Goal: Information Seeking & Learning: Check status

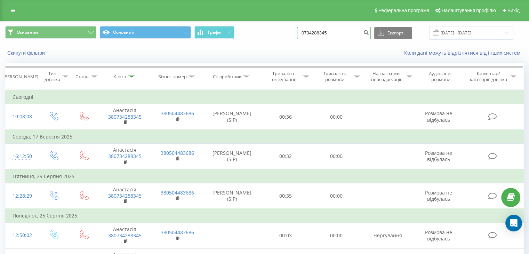
drag, startPoint x: 348, startPoint y: 34, endPoint x: 202, endPoint y: 21, distance: 146.6
click at [216, 21] on div "Основний Основний Графік 0734288345 Експорт .csv .xls .xlsx 23.06.2025 - 23.09.…" at bounding box center [264, 32] width 528 height 23
paste input "380957153522"
type input "380957153522"
click at [369, 34] on icon "submit" at bounding box center [366, 32] width 6 height 4
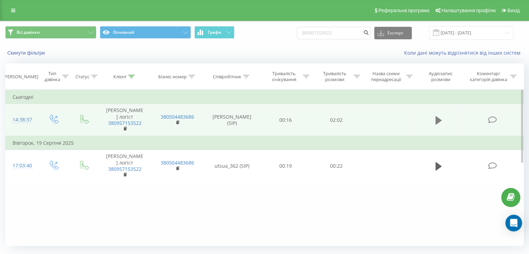
click at [438, 115] on icon at bounding box center [438, 120] width 6 height 10
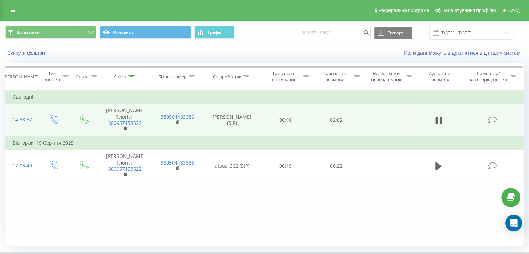
scroll to position [45, 0]
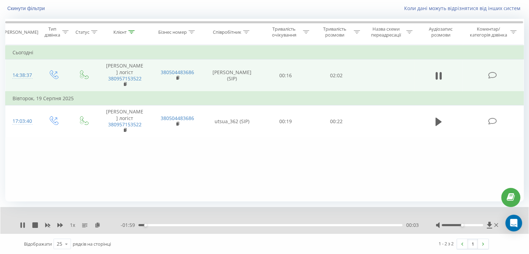
click at [186, 225] on div "00:03" at bounding box center [270, 225] width 264 height 2
click at [24, 222] on icon at bounding box center [23, 225] width 1 height 6
click at [284, 223] on div "- 00:52 01:09 01:09" at bounding box center [270, 225] width 298 height 7
click at [283, 224] on div "01:09" at bounding box center [270, 225] width 264 height 2
click at [20, 225] on icon at bounding box center [23, 225] width 6 height 6
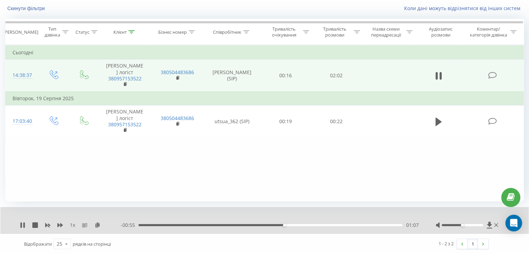
click at [275, 224] on div "01:07" at bounding box center [270, 225] width 264 height 2
click at [23, 223] on icon at bounding box center [23, 225] width 6 height 6
click at [22, 223] on icon at bounding box center [23, 225] width 4 height 6
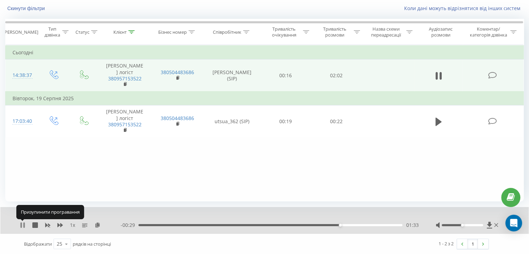
click at [23, 225] on icon at bounding box center [23, 225] width 1 height 6
click at [326, 224] on div "01:33" at bounding box center [270, 225] width 264 height 2
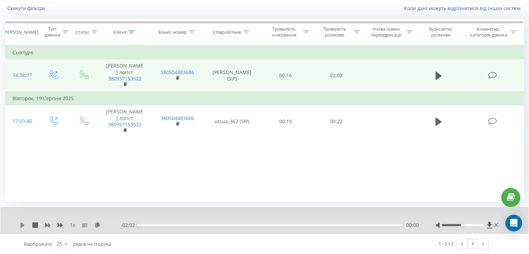
click at [21, 224] on icon at bounding box center [23, 225] width 4 height 6
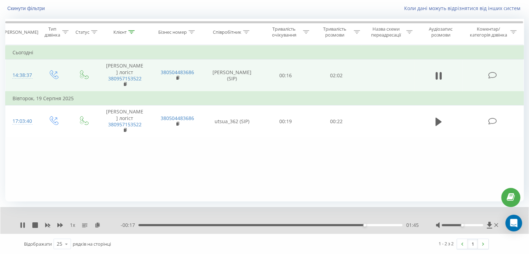
drag, startPoint x: 22, startPoint y: 227, endPoint x: 25, endPoint y: 191, distance: 36.3
click at [22, 227] on icon at bounding box center [23, 225] width 6 height 6
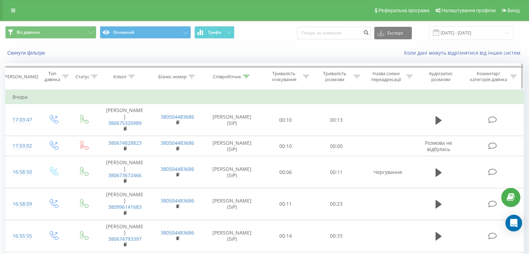
click at [247, 77] on icon at bounding box center [246, 76] width 6 height 3
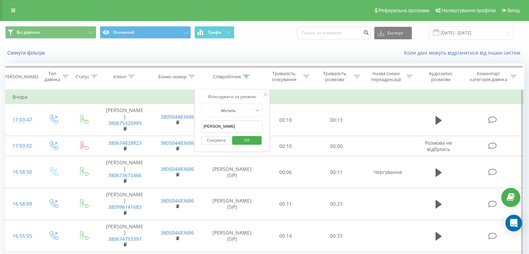
click at [236, 122] on input "[PERSON_NAME]" at bounding box center [231, 126] width 61 height 12
type input "в"
type input "D"
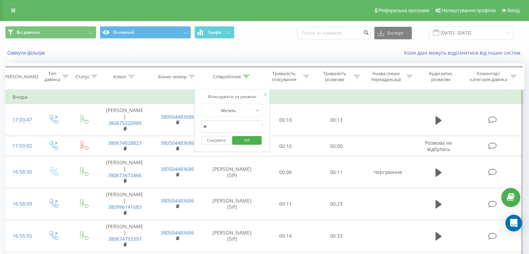
type input "в"
click at [252, 143] on span "OK" at bounding box center [246, 140] width 19 height 11
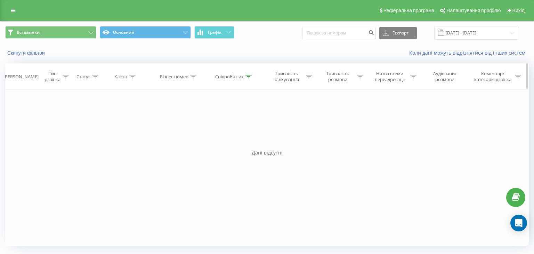
click at [250, 78] on div at bounding box center [249, 77] width 6 height 6
click at [234, 127] on input "Віка" at bounding box center [234, 126] width 61 height 12
drag, startPoint x: 234, startPoint y: 127, endPoint x: 186, endPoint y: 127, distance: 48.7
click at [186, 127] on div "Фільтрувати за умовою Дорівнює Введіть значення Скасувати OK Фільтрувати за умо…" at bounding box center [267, 167] width 524 height 156
click at [247, 145] on span "OK" at bounding box center [248, 140] width 19 height 11
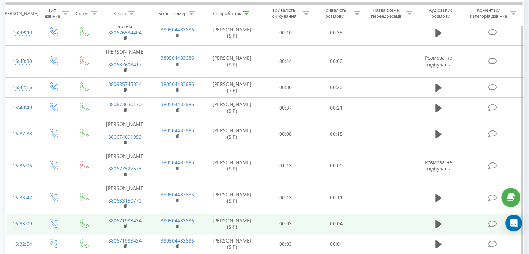
scroll to position [139, 0]
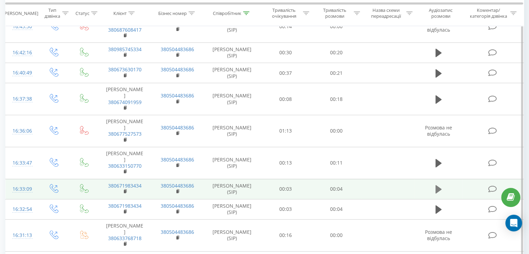
click at [437, 188] on icon at bounding box center [438, 189] width 6 height 8
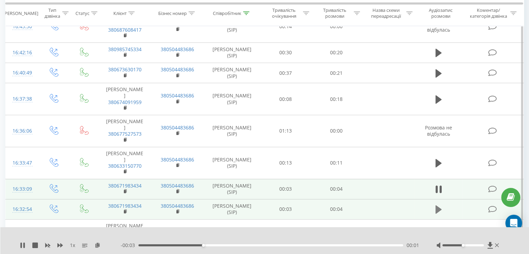
click at [439, 214] on icon at bounding box center [438, 209] width 6 height 8
click at [438, 214] on icon at bounding box center [438, 209] width 6 height 10
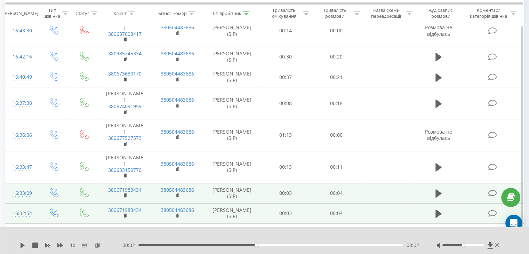
scroll to position [170, 0]
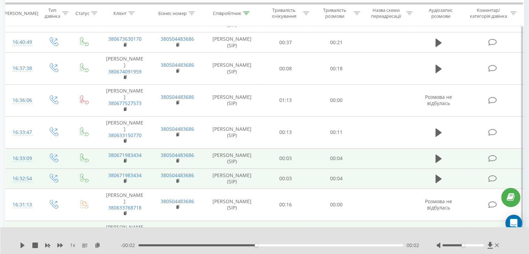
click at [497, 245] on icon at bounding box center [497, 245] width 4 height 6
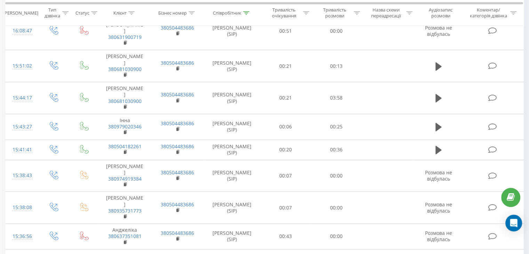
scroll to position [552, 0]
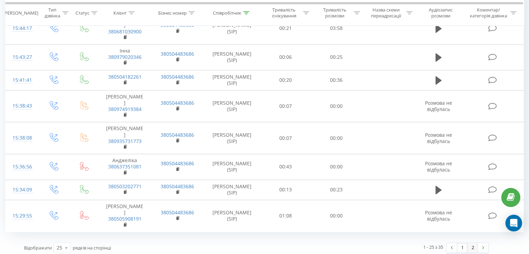
click at [470, 243] on link "2" at bounding box center [472, 248] width 10 height 10
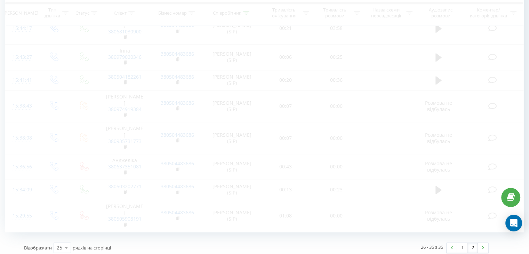
scroll to position [46, 0]
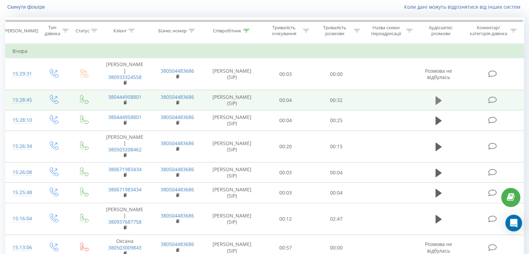
click at [439, 96] on icon at bounding box center [438, 100] width 6 height 8
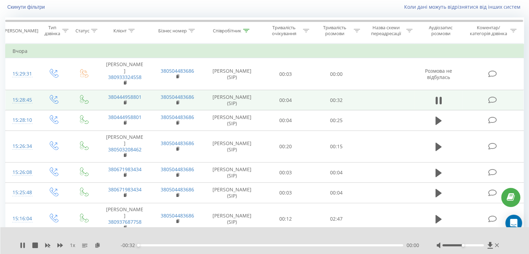
click at [152, 244] on div "00:00" at bounding box center [270, 245] width 265 height 2
click at [233, 246] on div "00:02" at bounding box center [270, 245] width 265 height 2
click at [332, 245] on div "00:12" at bounding box center [270, 245] width 265 height 2
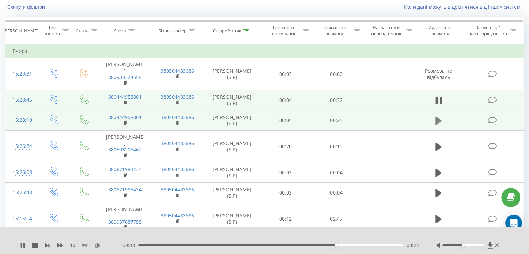
click at [439, 122] on icon at bounding box center [438, 120] width 6 height 8
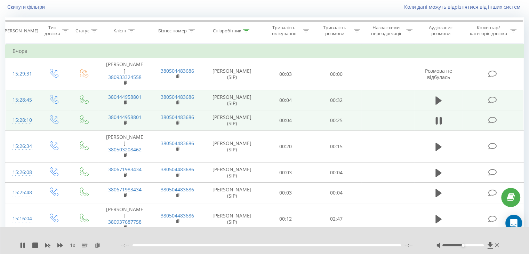
click at [212, 244] on div at bounding box center [266, 245] width 268 height 2
click at [227, 245] on div "00:00" at bounding box center [270, 245] width 265 height 2
click at [274, 245] on div "00:09" at bounding box center [270, 245] width 265 height 2
click at [24, 245] on icon at bounding box center [23, 245] width 1 height 6
click at [495, 244] on icon at bounding box center [497, 245] width 4 height 6
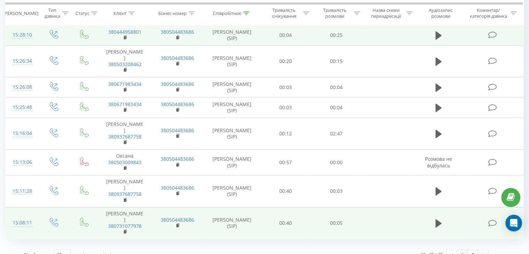
click at [459, 250] on link "1" at bounding box center [462, 255] width 10 height 10
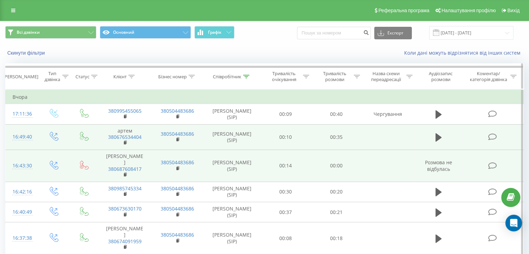
click at [248, 76] on icon at bounding box center [246, 76] width 6 height 3
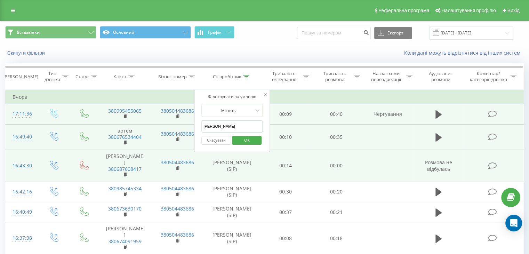
drag, startPoint x: 232, startPoint y: 128, endPoint x: 189, endPoint y: 120, distance: 43.1
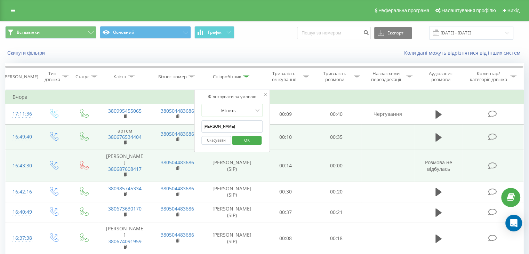
type input "[PERSON_NAME]"
click at [238, 139] on span "OK" at bounding box center [246, 140] width 19 height 11
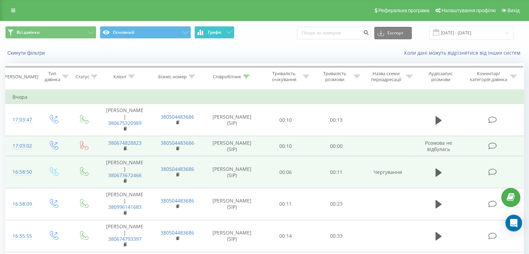
click at [219, 34] on span "Графік" at bounding box center [215, 32] width 14 height 5
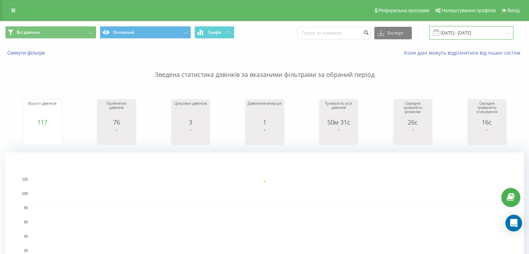
click at [460, 32] on input "[DATE] - [DATE]" at bounding box center [471, 33] width 84 height 14
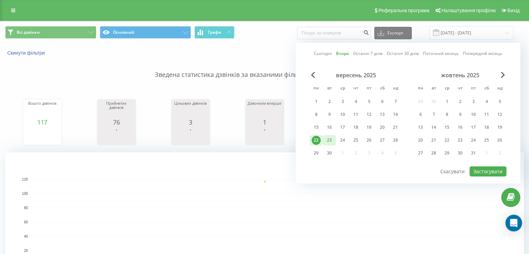
click at [327, 136] on div "23" at bounding box center [329, 140] width 9 height 9
click at [479, 169] on button "Застосувати" at bounding box center [487, 171] width 37 height 10
type input "[DATE] - [DATE]"
